Goal: Obtain resource: Obtain resource

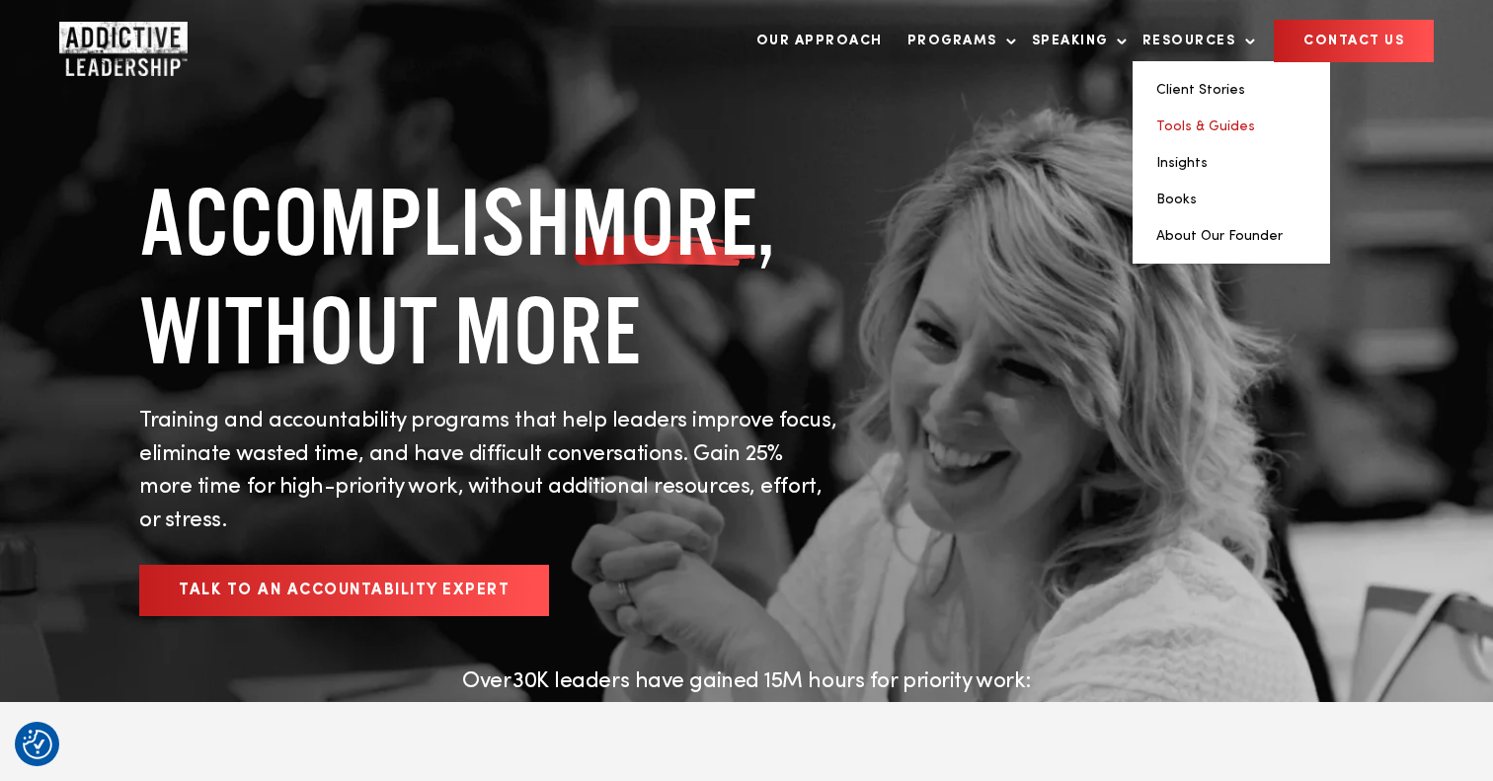
click at [1203, 119] on link "Tools & Guides" at bounding box center [1205, 126] width 99 height 14
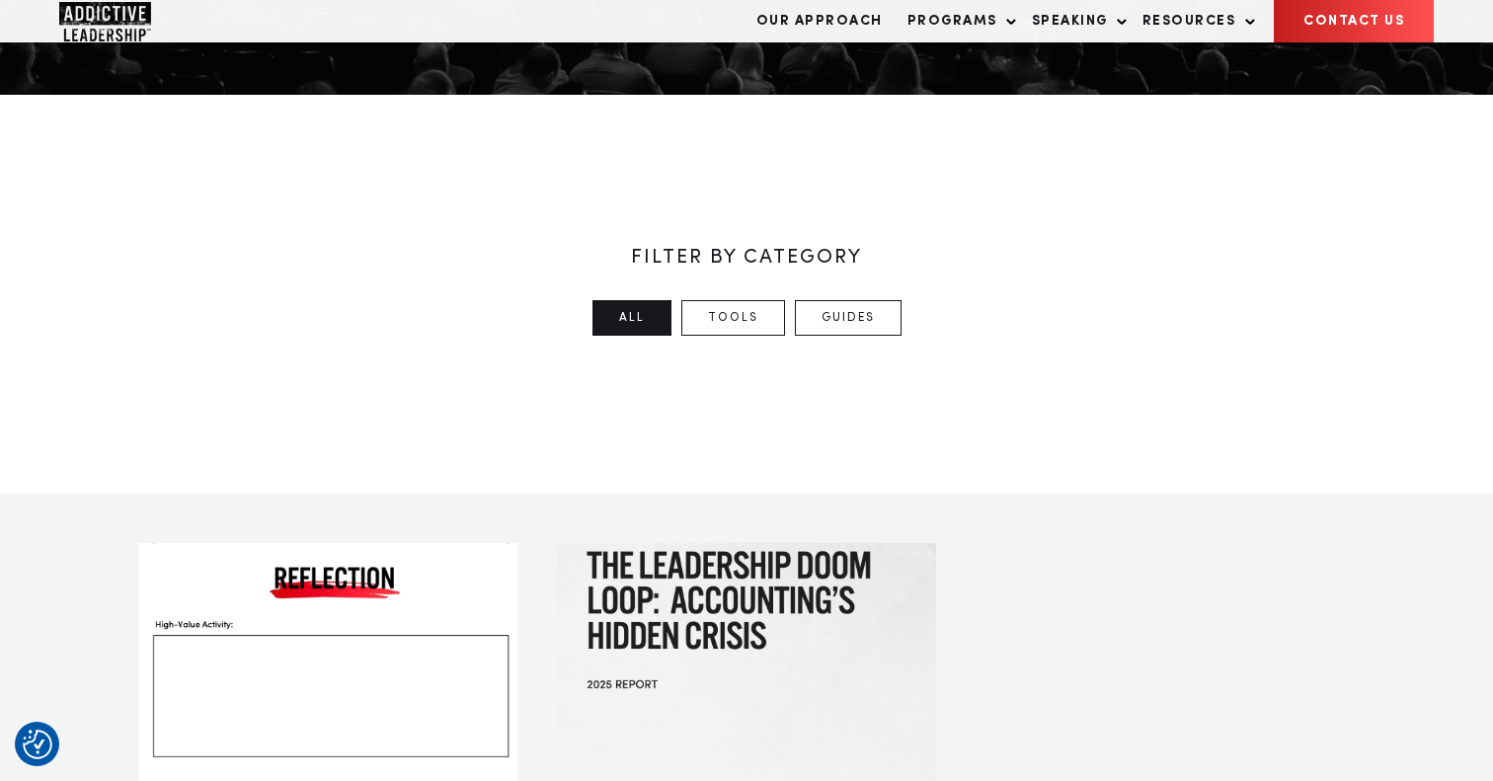
scroll to position [409, 0]
click at [356, 589] on div at bounding box center [328, 694] width 386 height 309
